Goal: Download file/media

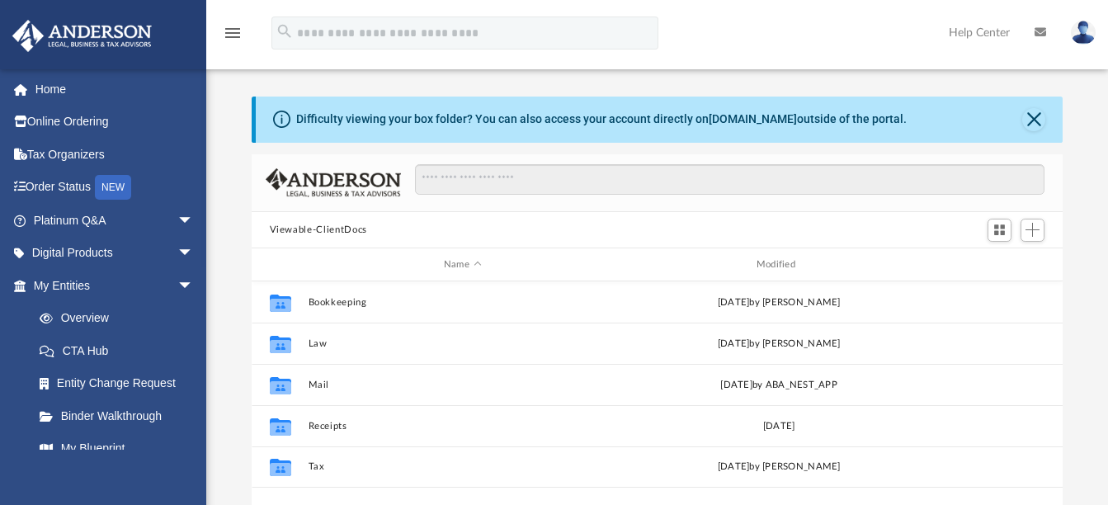
scroll to position [70, 0]
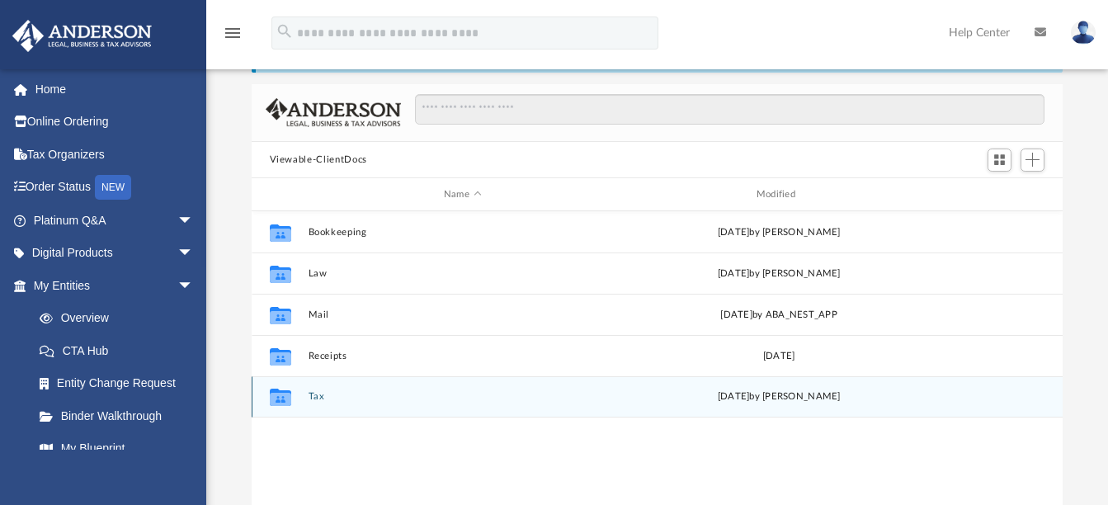
click at [276, 400] on icon "grid" at bounding box center [279, 396] width 21 height 17
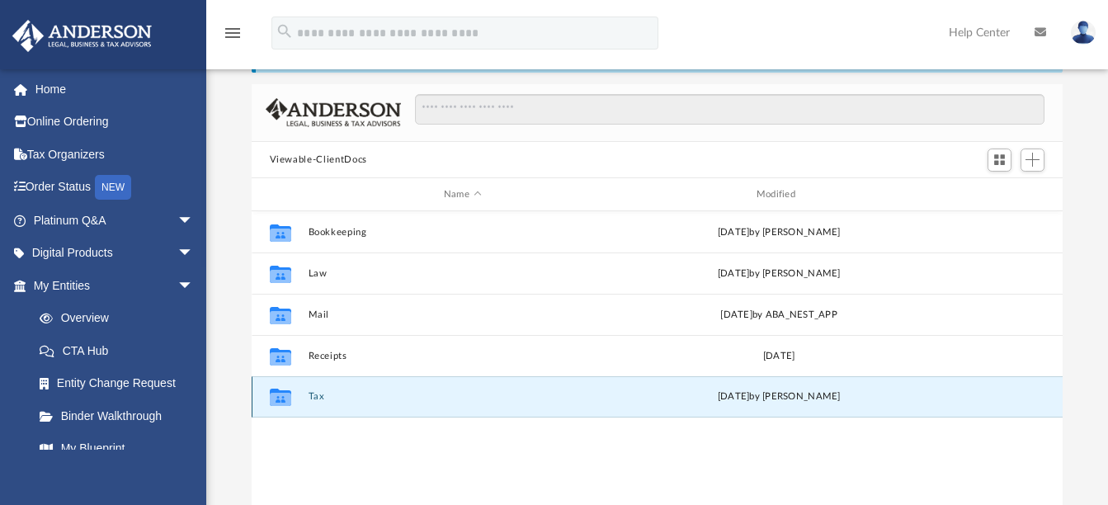
click at [276, 400] on icon "grid" at bounding box center [279, 396] width 21 height 17
click at [318, 399] on button "Tax" at bounding box center [462, 397] width 309 height 11
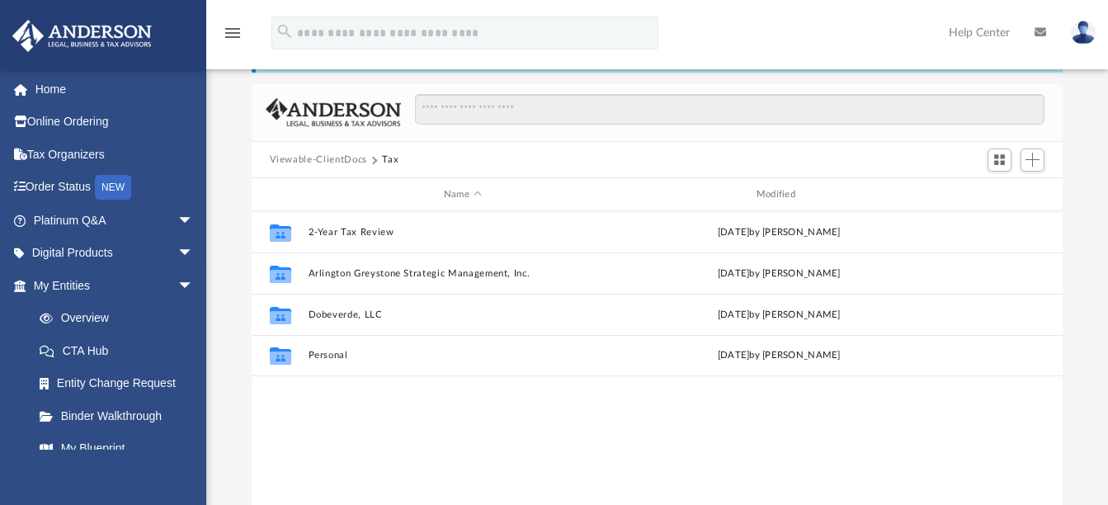
click at [318, 399] on div "Collaborated Folder 2-Year Tax Review [DATE] by [PERSON_NAME] Collaborated Fold…" at bounding box center [658, 381] width 812 height 341
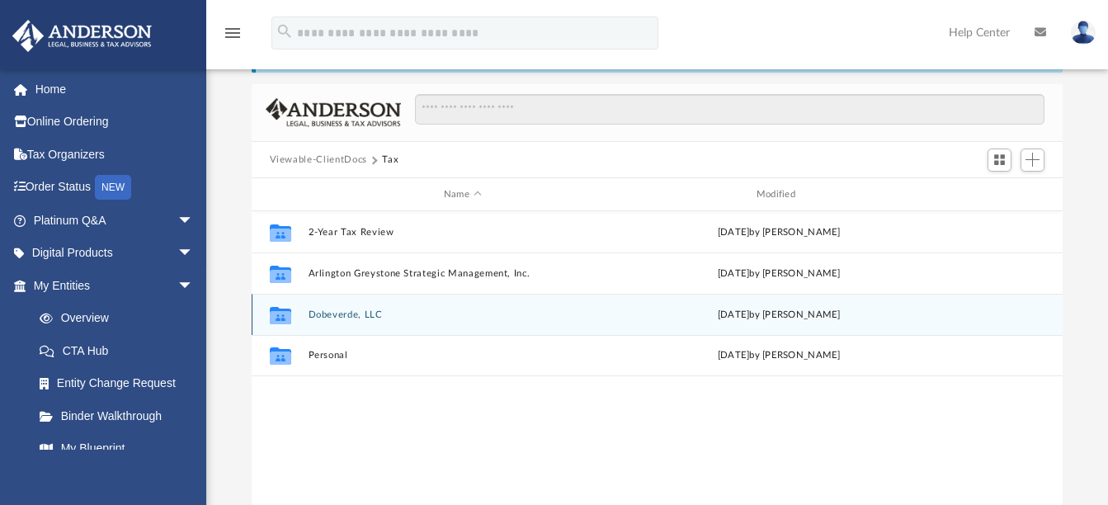
click at [353, 318] on button "Dobeverde, LLC" at bounding box center [462, 314] width 309 height 11
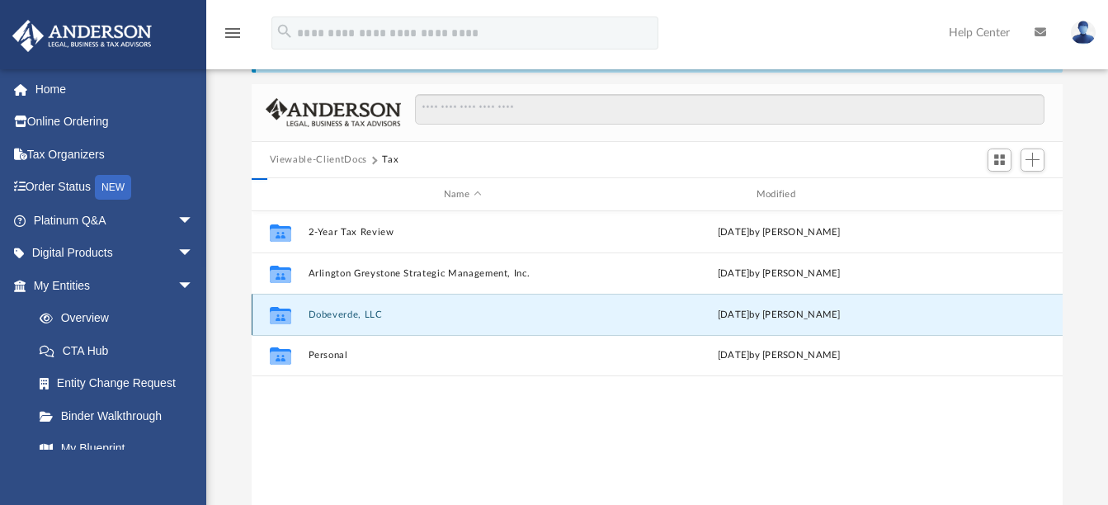
click at [353, 318] on button "Dobeverde, LLC" at bounding box center [462, 314] width 309 height 11
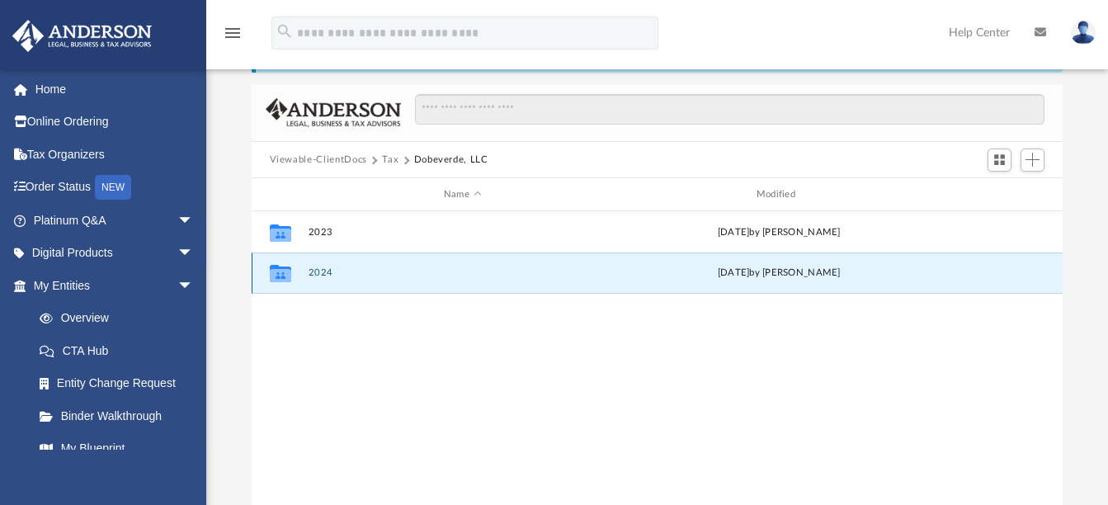
click at [322, 272] on button "2024" at bounding box center [462, 273] width 309 height 11
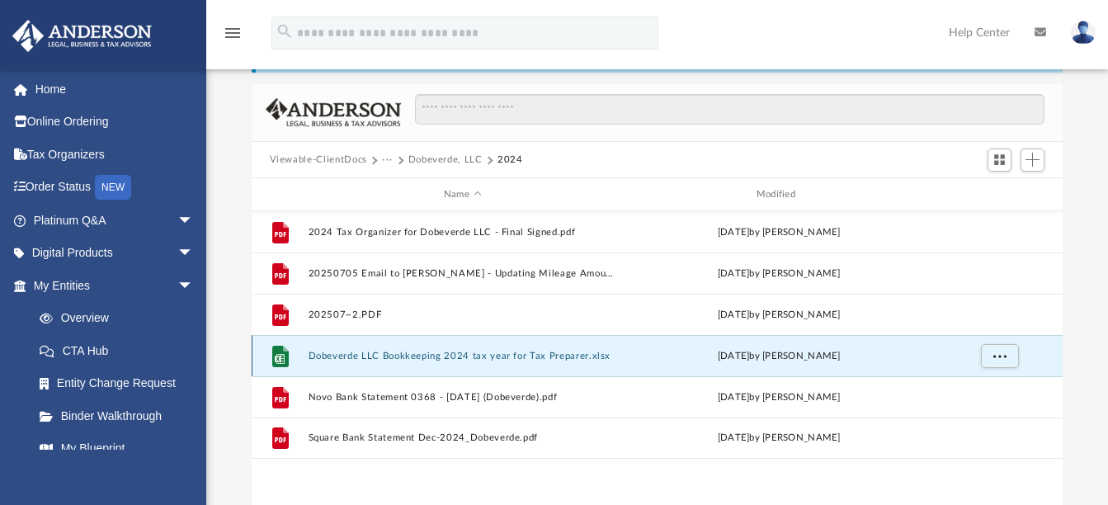
click at [412, 355] on button "Dobeverde LLC Bookkeeping 2024 tax year for Tax Preparer.xlsx" at bounding box center [462, 356] width 309 height 11
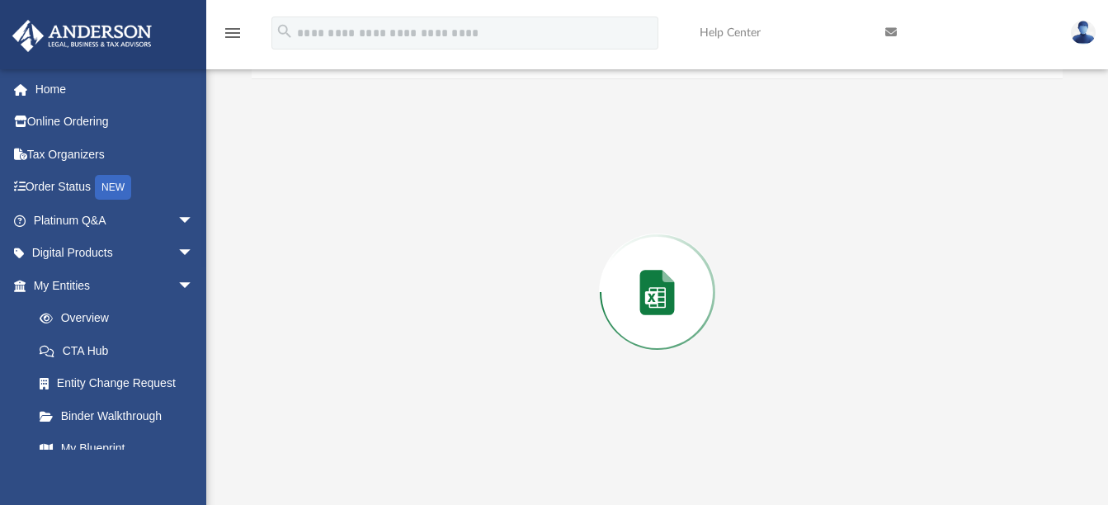
click at [412, 355] on div "Preview" at bounding box center [658, 292] width 812 height 426
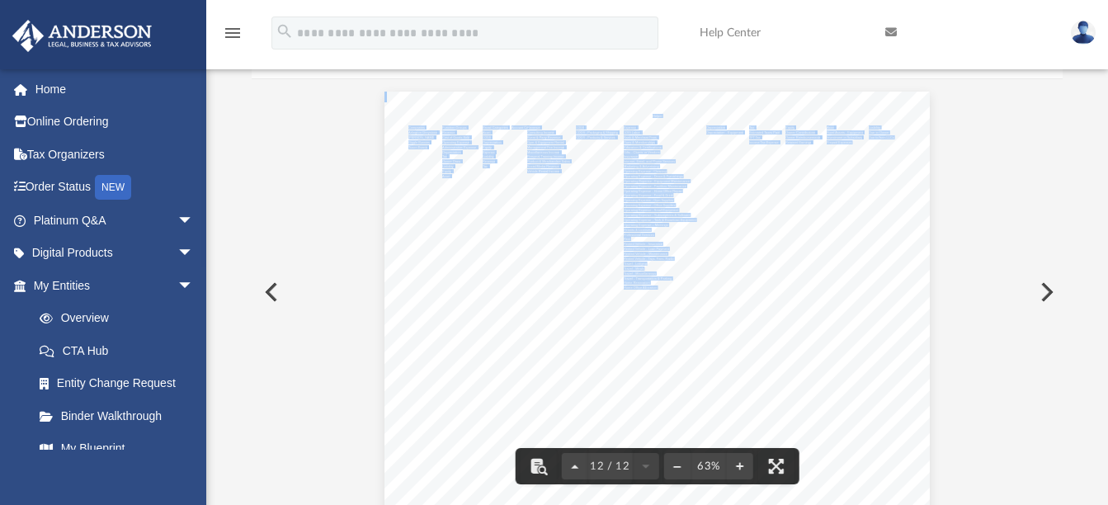
click at [584, 312] on div "Helper Companies Function Groups Broad Categories Account Ca Revenue COGS Expen…" at bounding box center [656, 302] width 545 height 421
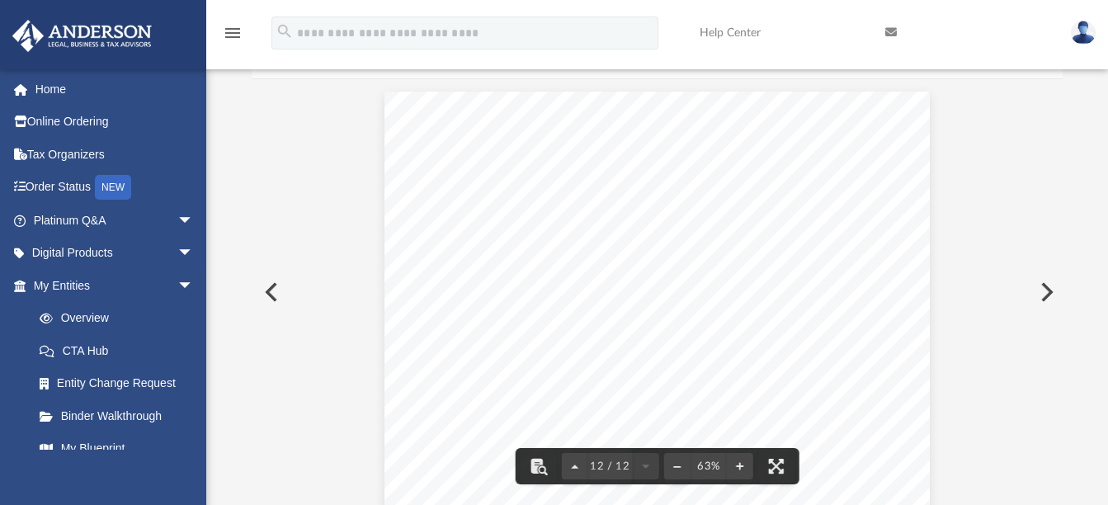
click at [669, 219] on span "Operating Expense - Tech & Broadcast Equipment" at bounding box center [660, 220] width 72 height 3
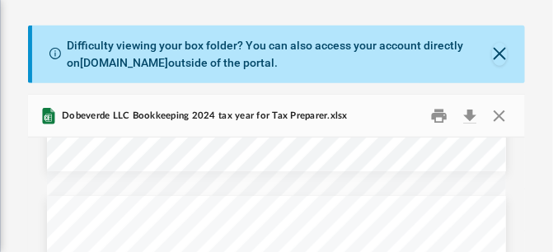
scroll to position [4131, 0]
click at [471, 115] on button "Download" at bounding box center [471, 116] width 30 height 26
